Goal: Task Accomplishment & Management: Complete application form

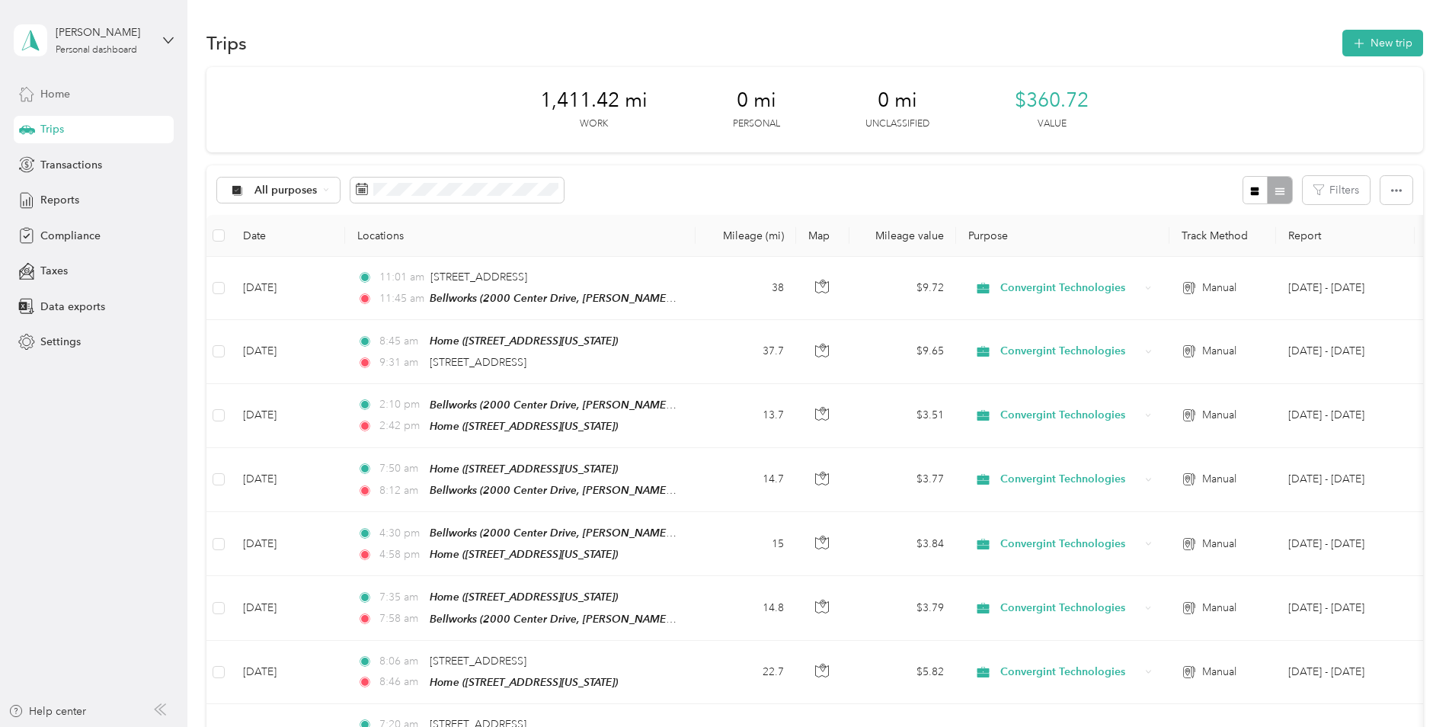
click at [69, 86] on span "Home" at bounding box center [55, 94] width 30 height 16
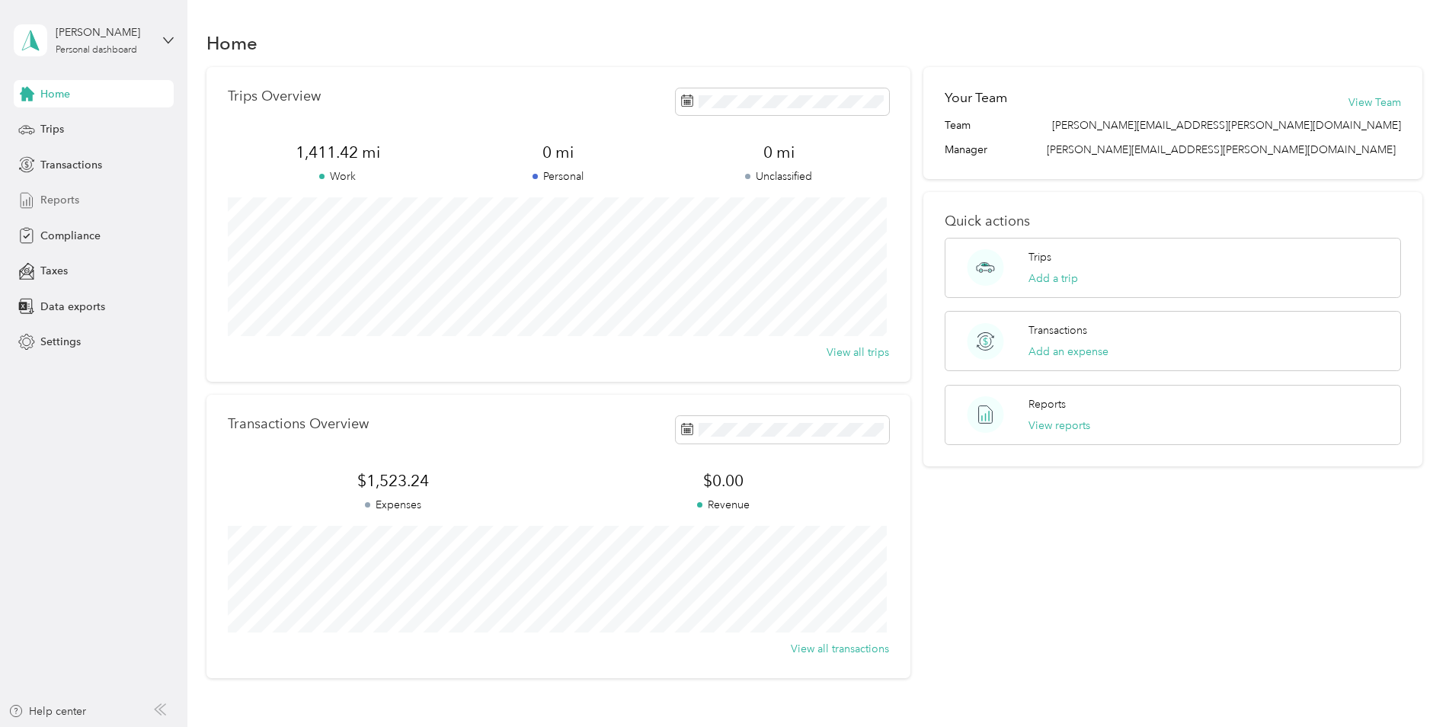
click at [56, 198] on span "Reports" at bounding box center [59, 200] width 39 height 16
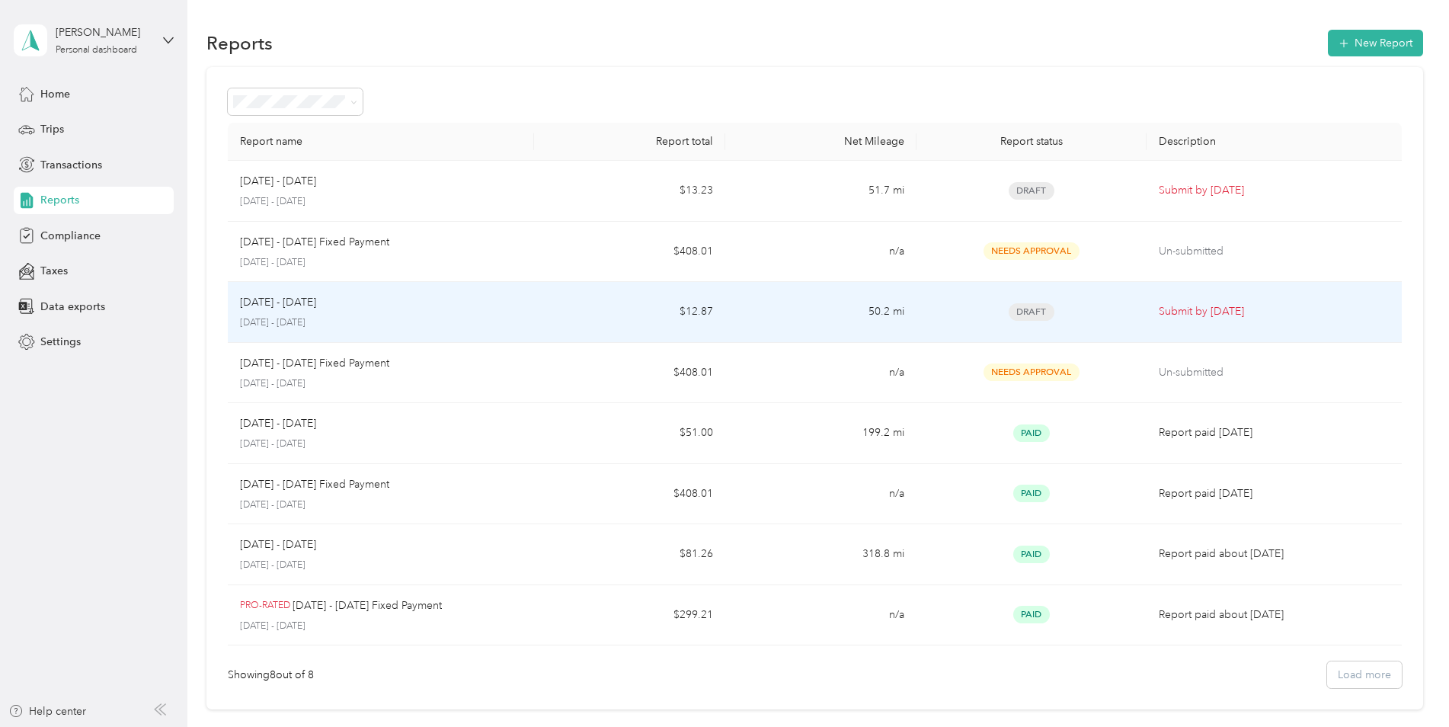
click at [382, 299] on div "[DATE] - [DATE]" at bounding box center [381, 302] width 282 height 17
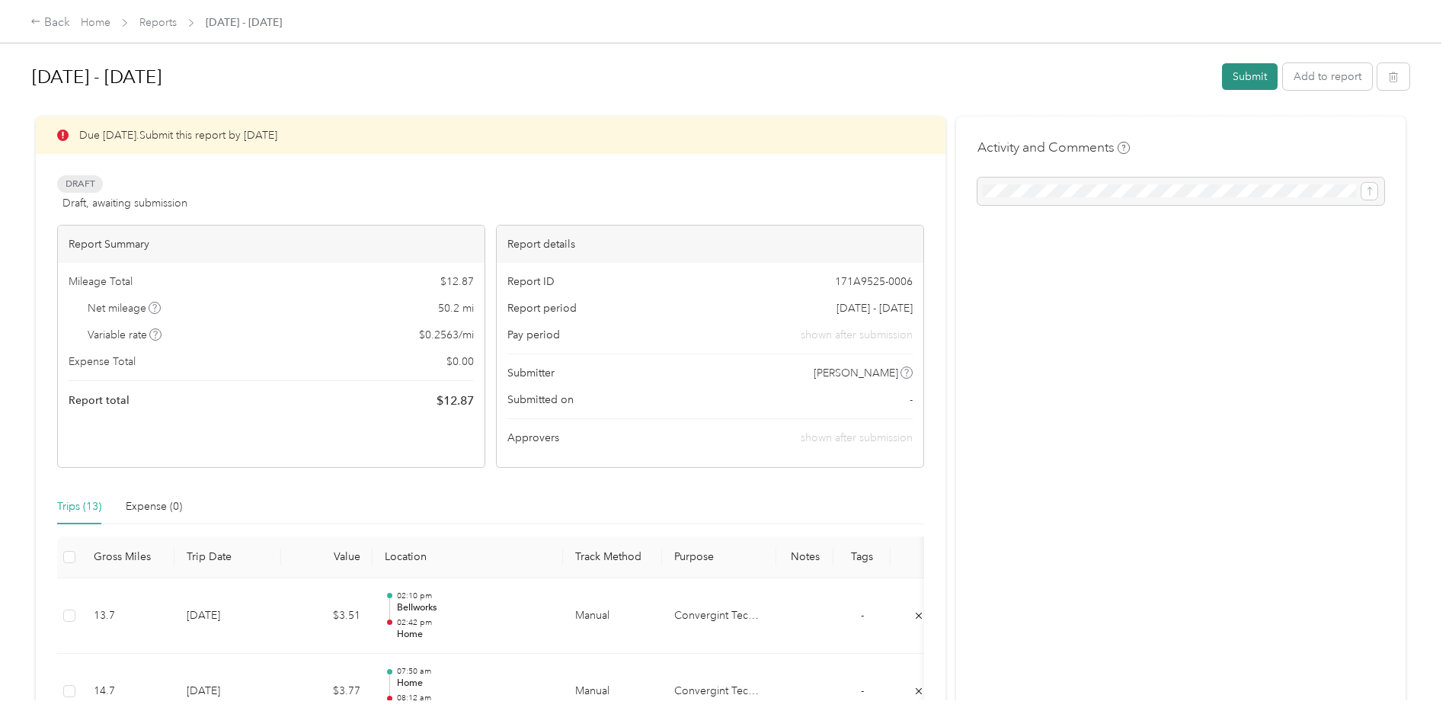
click at [1258, 84] on button "Submit" at bounding box center [1250, 76] width 56 height 27
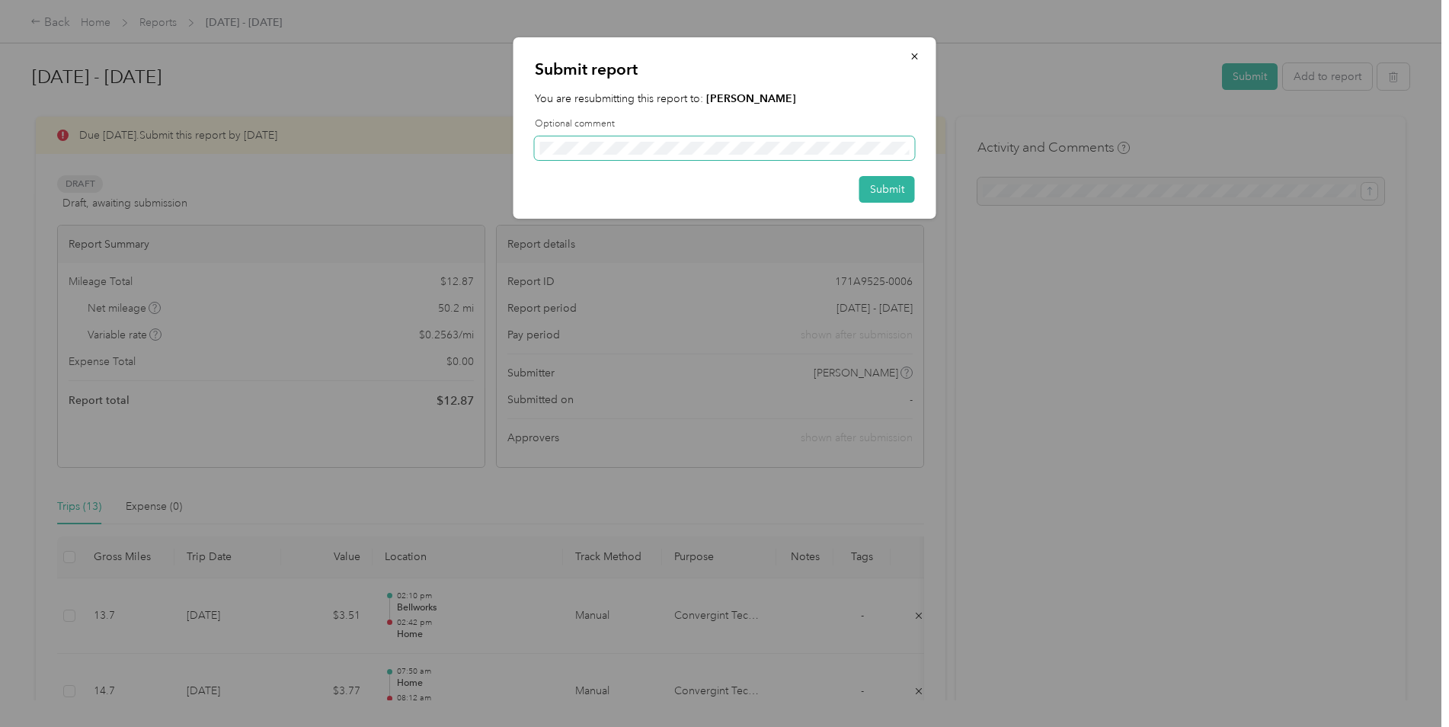
click at [658, 155] on span at bounding box center [725, 148] width 380 height 24
click at [898, 192] on button "Submit" at bounding box center [887, 189] width 56 height 27
